Goal: Information Seeking & Learning: Check status

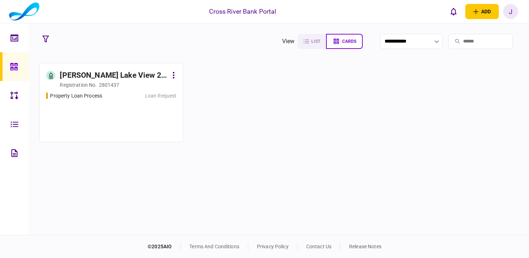
click at [114, 73] on div "Elizabeth Lake View 2 LLC" at bounding box center [114, 76] width 108 height 12
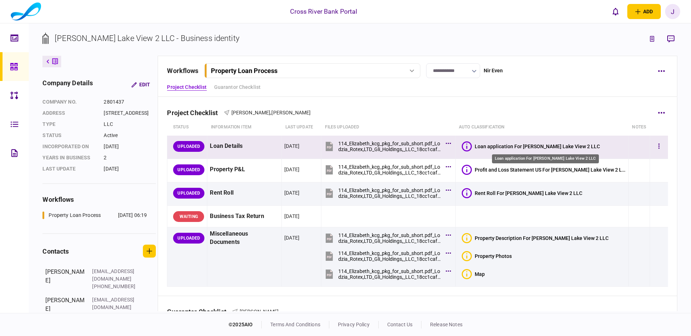
click at [528, 146] on div "Loan application For Elizabeth Lake View 2 LLC" at bounding box center [536, 147] width 125 height 6
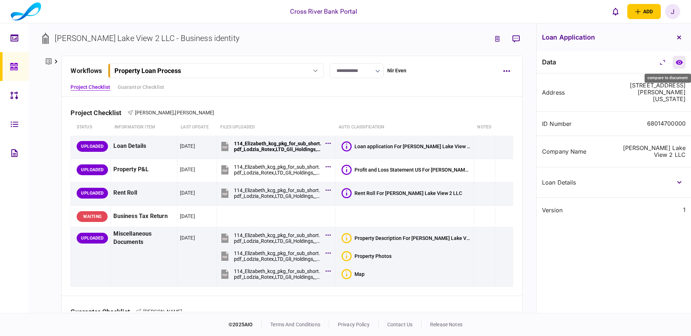
click at [528, 63] on icon "compare to document" at bounding box center [678, 62] width 7 height 5
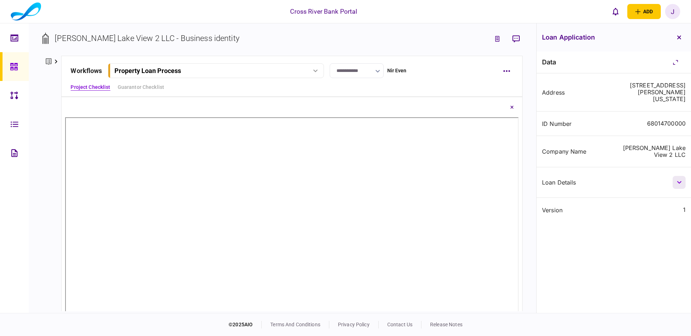
click at [528, 183] on icon "button" at bounding box center [679, 182] width 4 height 3
click at [528, 183] on icon "button" at bounding box center [679, 182] width 5 height 3
click at [528, 182] on button "button" at bounding box center [678, 182] width 13 height 13
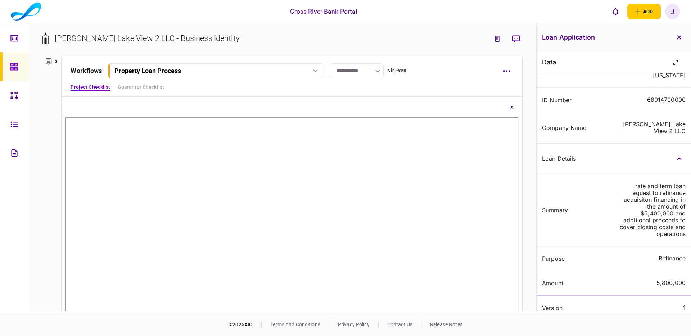
scroll to position [31, 0]
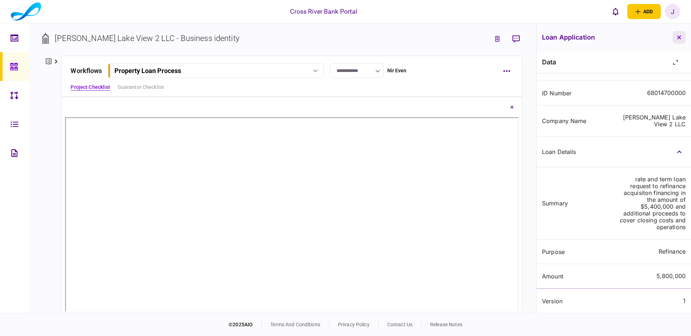
click at [528, 36] on button "button" at bounding box center [678, 37] width 13 height 13
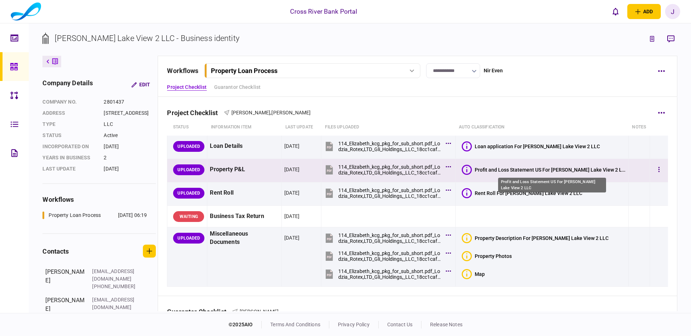
click at [528, 172] on div "Profit and Loss Statement US For Elizabeth Lake View 2 LLC" at bounding box center [549, 170] width 151 height 6
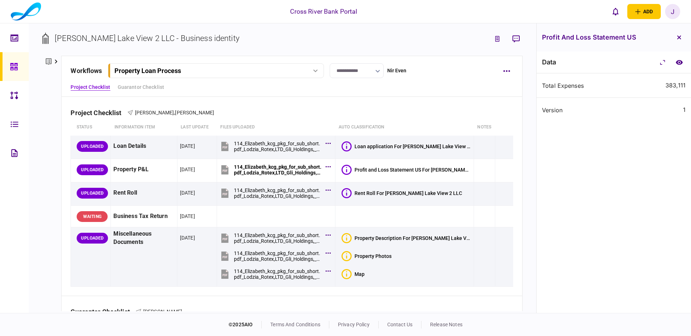
click at [528, 88] on div "Total Expenses 383,111" at bounding box center [613, 85] width 154 height 24
click at [528, 85] on div "383,111" at bounding box center [675, 85] width 20 height 7
click at [528, 62] on icon "compare to document" at bounding box center [678, 62] width 7 height 5
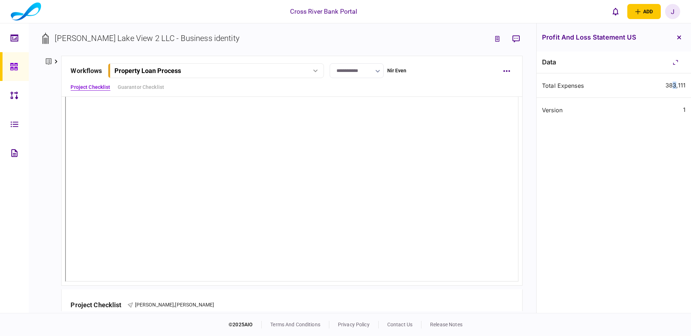
scroll to position [47, 0]
click at [528, 103] on div "version 1" at bounding box center [613, 110] width 154 height 24
click at [528, 39] on icon "button" at bounding box center [679, 38] width 4 height 4
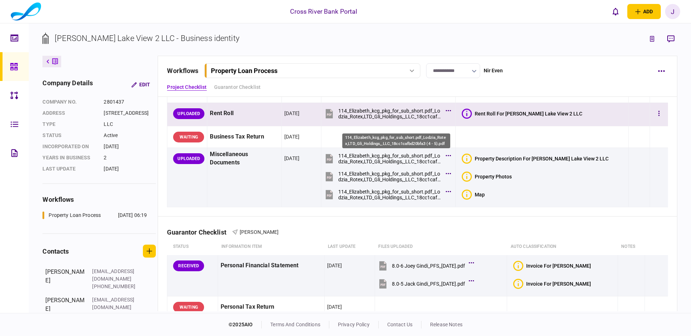
scroll to position [84, 0]
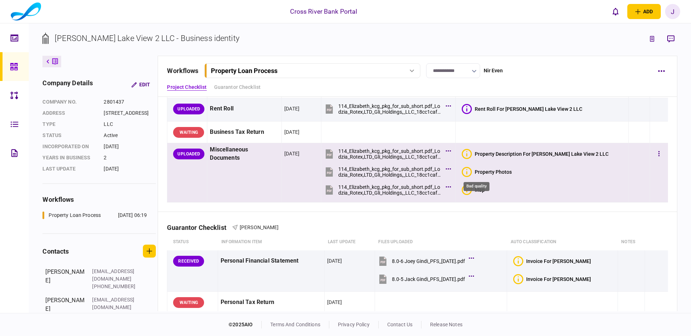
click at [472, 174] on icon "Bad quality" at bounding box center [466, 172] width 10 height 10
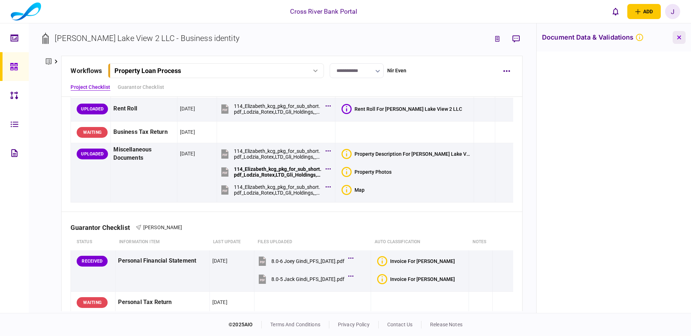
click at [528, 40] on button "button" at bounding box center [678, 37] width 13 height 13
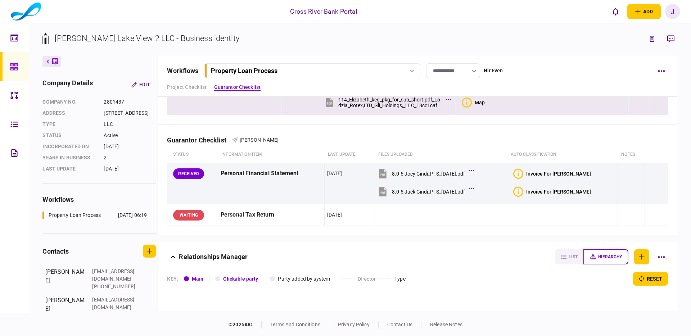
scroll to position [172, 0]
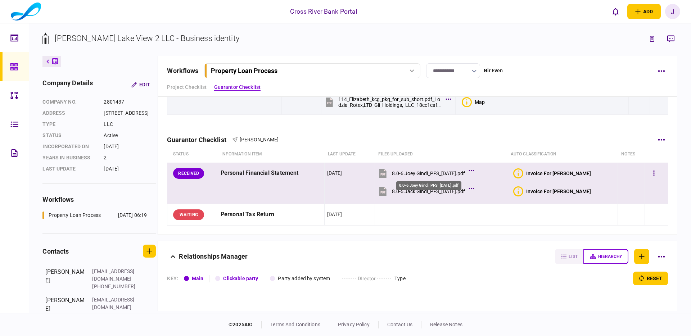
click at [431, 176] on div "8.0-6 Joey Gindi_PFS_11.27.2024.pdf" at bounding box center [428, 173] width 73 height 6
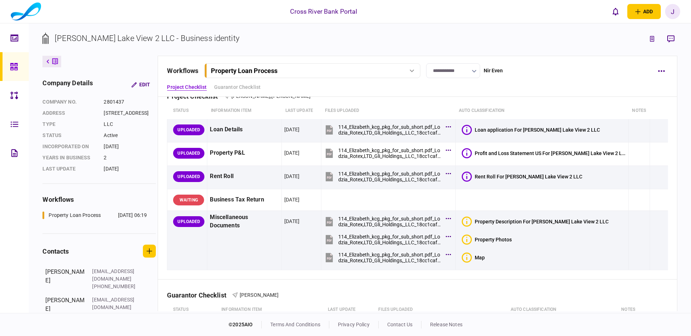
scroll to position [0, 0]
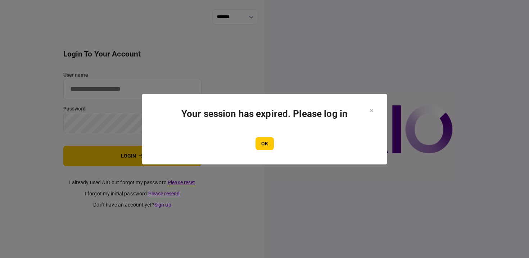
drag, startPoint x: 262, startPoint y: 142, endPoint x: 231, endPoint y: 37, distance: 109.6
click at [263, 141] on button "OK" at bounding box center [264, 143] width 18 height 13
